Goal: Task Accomplishment & Management: Manage account settings

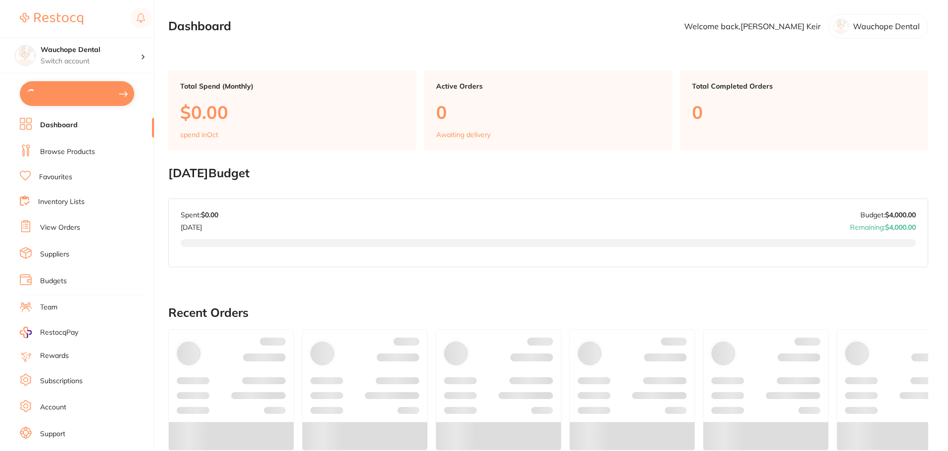
type input "2"
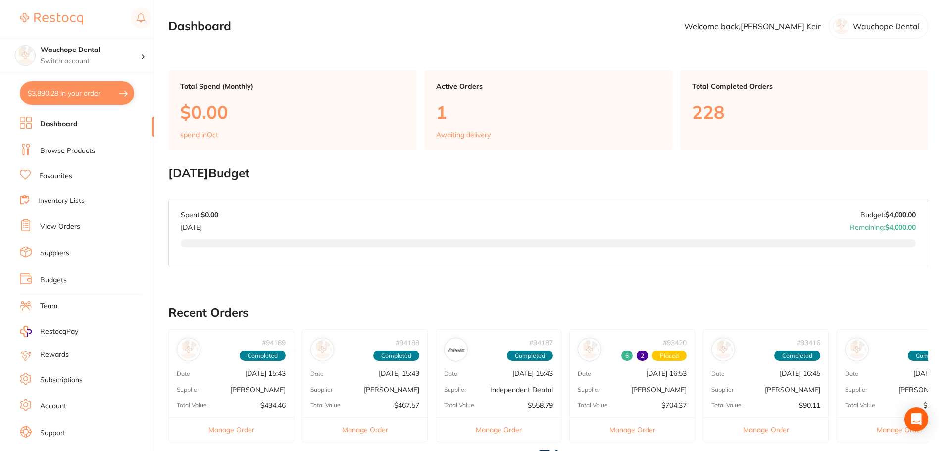
click at [63, 252] on link "Suppliers" at bounding box center [54, 254] width 29 height 10
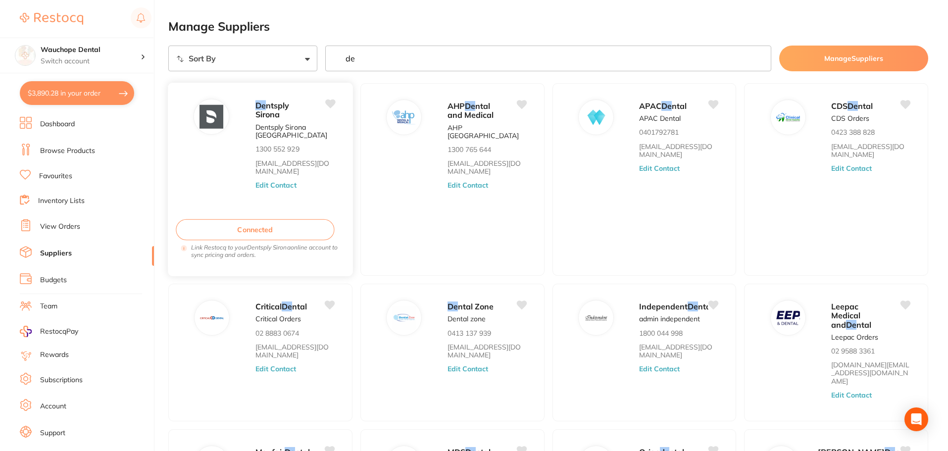
type input "de"
click at [288, 187] on button "Edit Contact" at bounding box center [276, 185] width 41 height 8
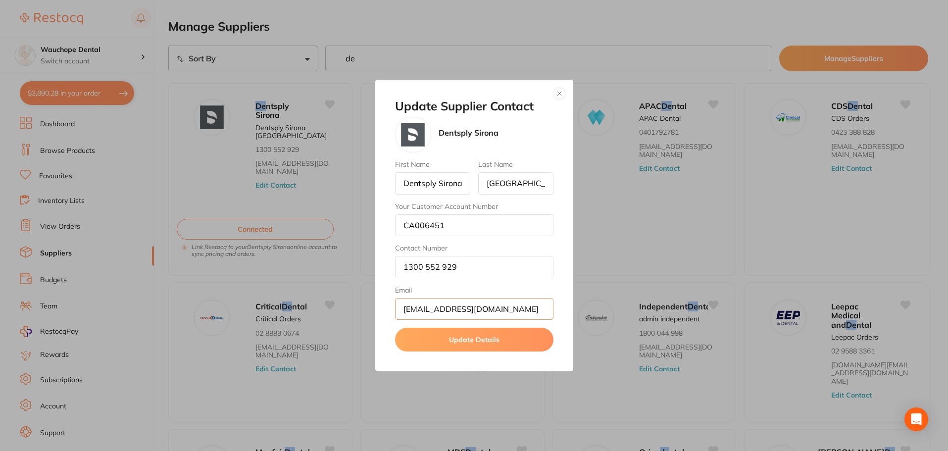
click at [537, 309] on input "[EMAIL_ADDRESS][DOMAIN_NAME]" at bounding box center [474, 309] width 158 height 22
drag, startPoint x: 404, startPoint y: 310, endPoint x: 546, endPoint y: 312, distance: 142.6
click at [546, 312] on input "[EMAIL_ADDRESS][DOMAIN_NAME]" at bounding box center [474, 309] width 158 height 22
click at [476, 309] on input "[EMAIL_ADDRESS][DOMAIN_NAME]" at bounding box center [474, 309] width 158 height 22
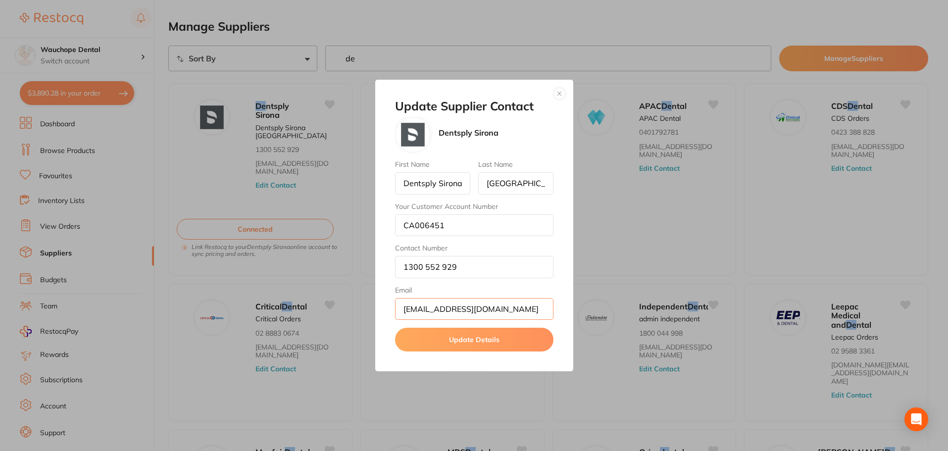
click at [476, 308] on input "[EMAIL_ADDRESS][DOMAIN_NAME]" at bounding box center [474, 309] width 158 height 22
